Goal: Book appointment/travel/reservation

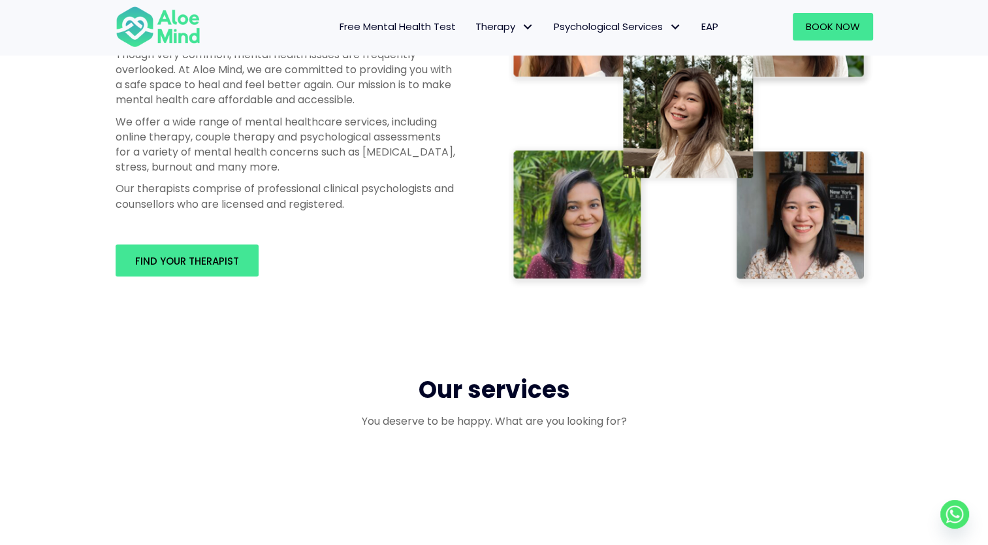
scroll to position [784, 0]
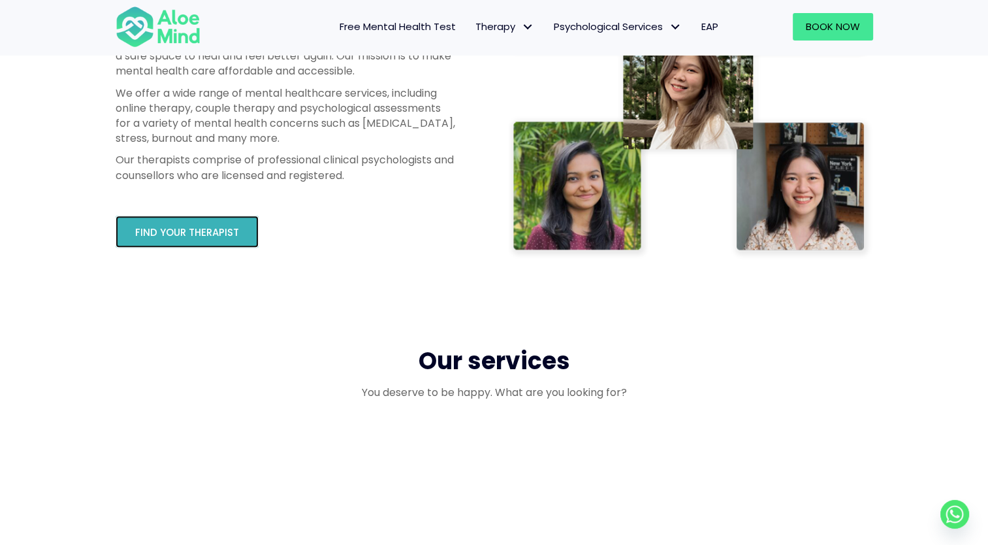
click at [197, 230] on span "Find your therapist" at bounding box center [187, 232] width 104 height 14
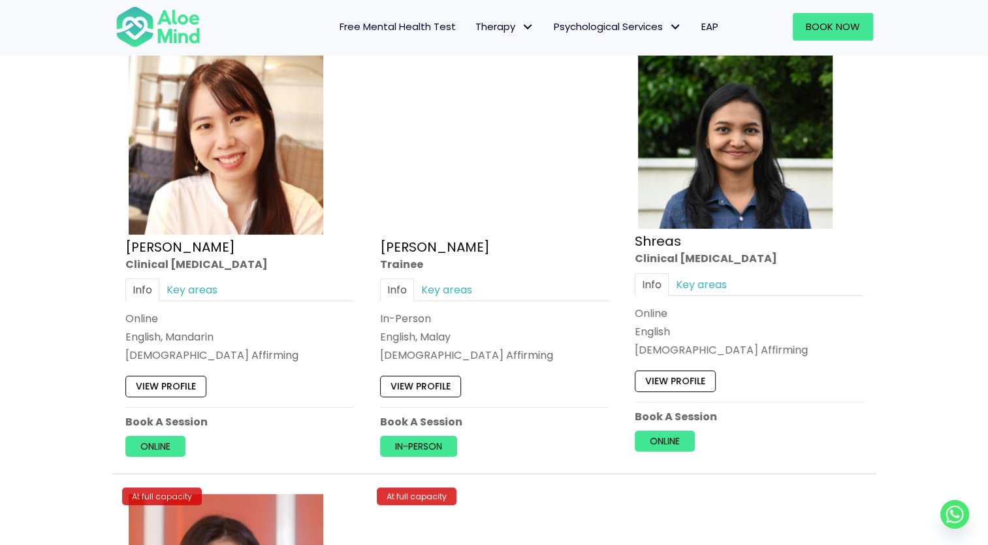
scroll to position [5094, 0]
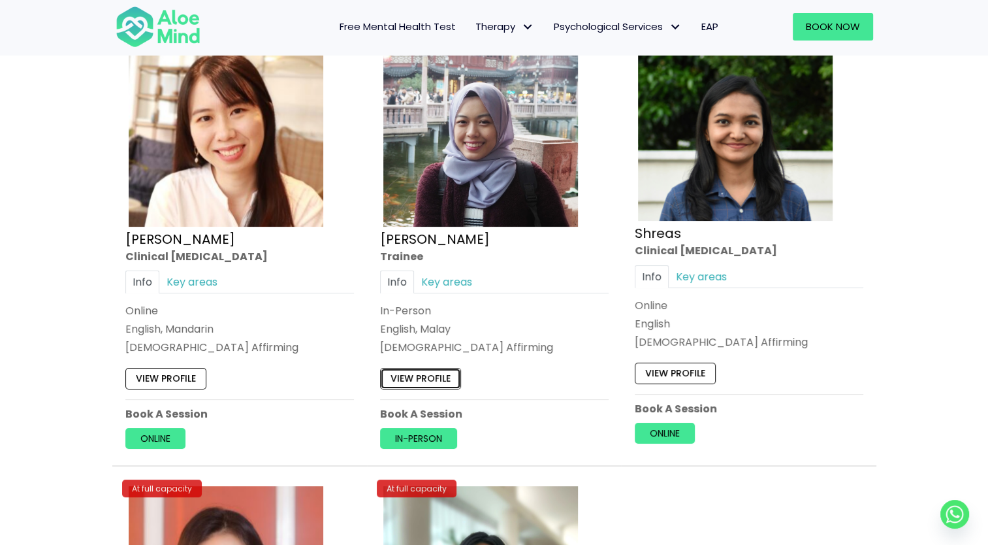
click at [430, 372] on link "View profile" at bounding box center [420, 378] width 81 height 21
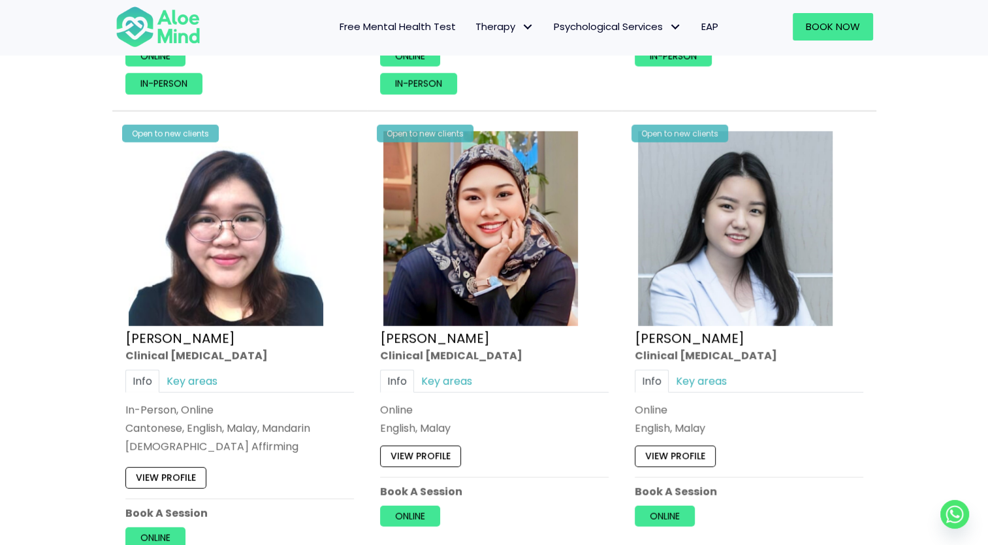
scroll to position [3515, 0]
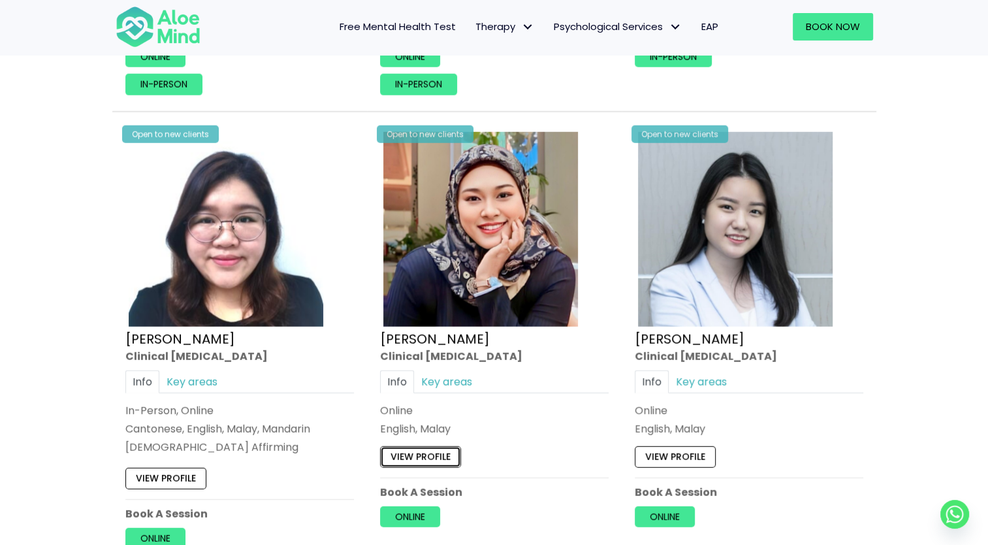
click at [449, 447] on link "View profile" at bounding box center [420, 456] width 81 height 21
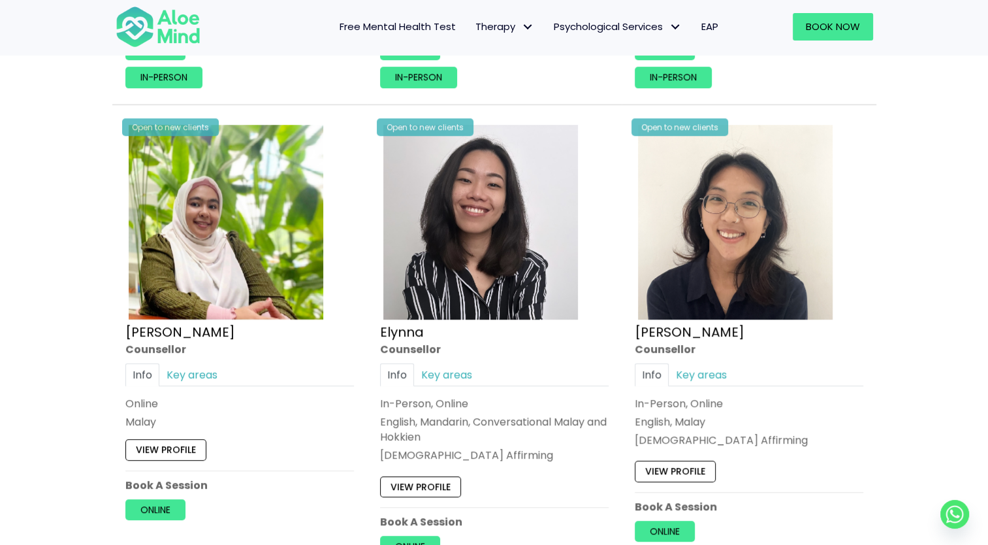
scroll to position [1164, 0]
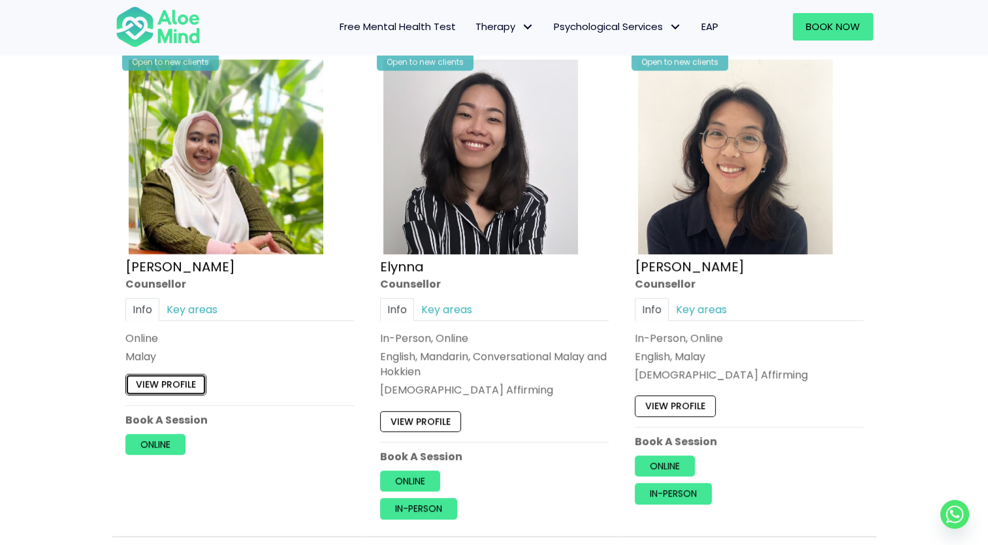
click at [171, 374] on link "View profile" at bounding box center [165, 384] width 81 height 21
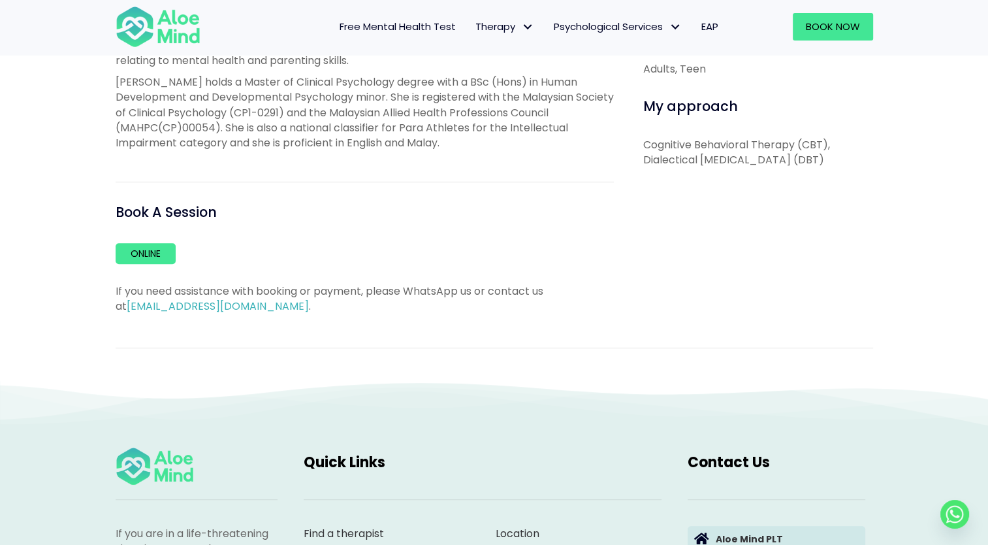
scroll to position [653, 0]
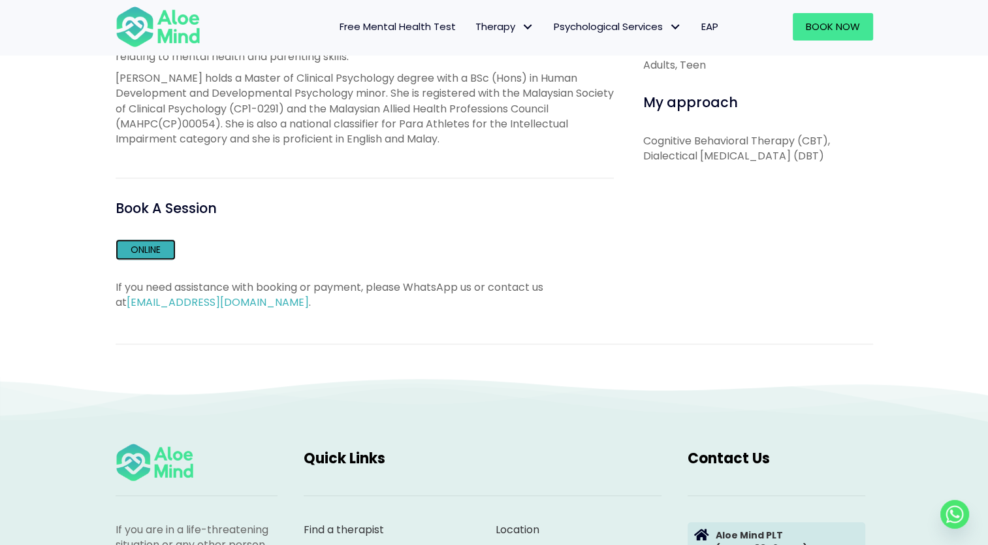
click at [151, 260] on link "Online" at bounding box center [146, 249] width 60 height 21
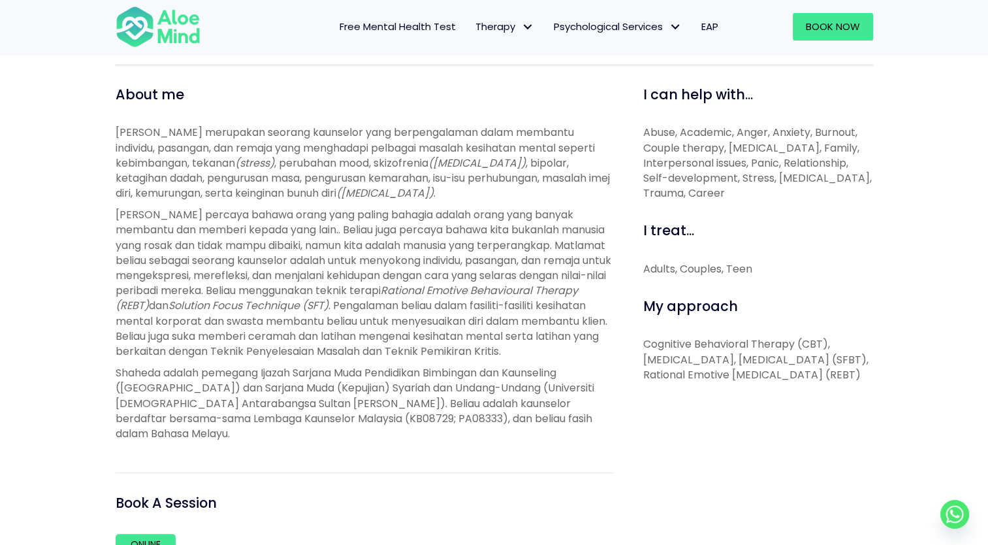
scroll to position [457, 0]
